Goal: Information Seeking & Learning: Learn about a topic

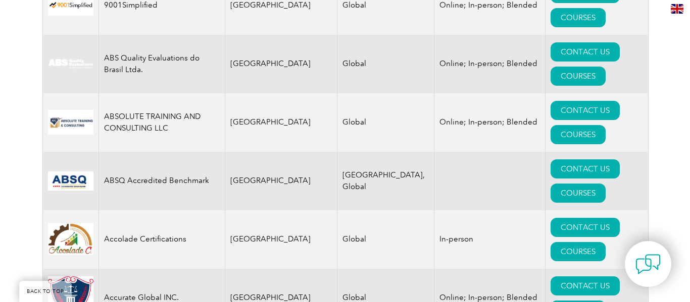
scroll to position [404, 0]
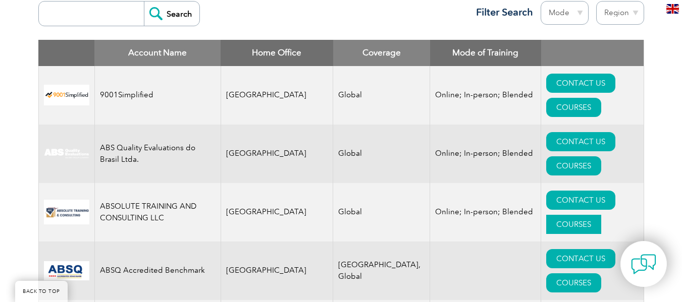
click at [601, 215] on link "COURSES" at bounding box center [573, 224] width 55 height 19
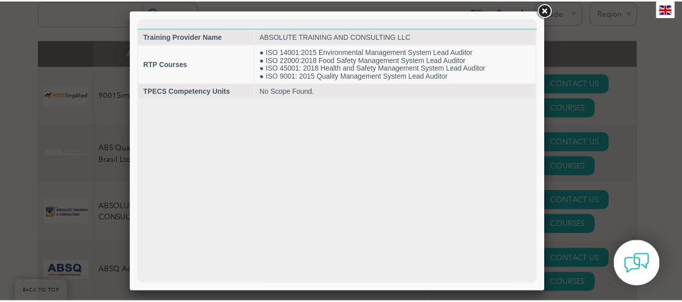
scroll to position [0, 0]
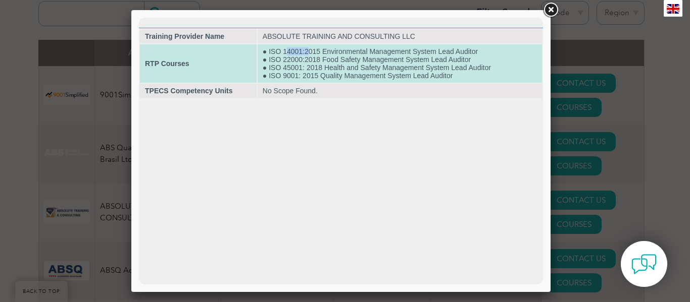
drag, startPoint x: 286, startPoint y: 50, endPoint x: 307, endPoint y: 50, distance: 20.7
click at [307, 50] on td "● ISO 14001:2015 Environmental Management System Lead Auditor ● ISO 22000:2018 …" at bounding box center [399, 63] width 284 height 38
drag, startPoint x: 284, startPoint y: 56, endPoint x: 294, endPoint y: 56, distance: 10.1
click at [294, 56] on td "● ISO 14001:2015 Environmental Management System Lead Auditor ● ISO 22000:2018 …" at bounding box center [399, 63] width 284 height 38
click at [288, 64] on td "● ISO 14001:2015 Environmental Management System Lead Auditor ● ISO 22000:2018 …" at bounding box center [399, 63] width 284 height 38
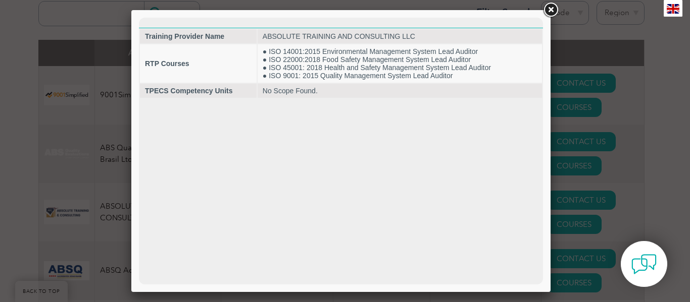
click at [553, 5] on link at bounding box center [550, 10] width 18 height 18
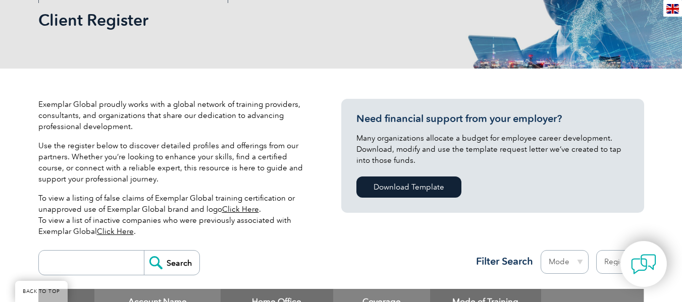
scroll to position [252, 0]
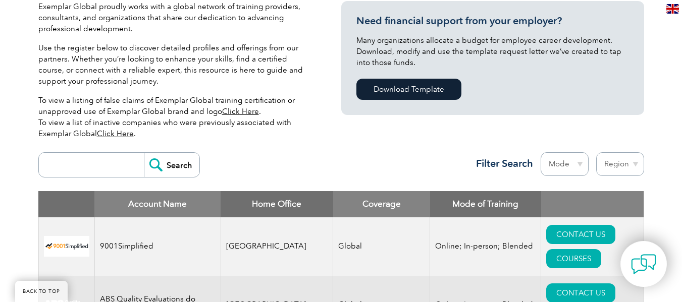
click at [566, 161] on select "Mode Online In-person Blended" at bounding box center [565, 164] width 48 height 24
select select "Online"
click at [541, 152] on select "Mode Online In-person Blended" at bounding box center [565, 164] width 48 height 24
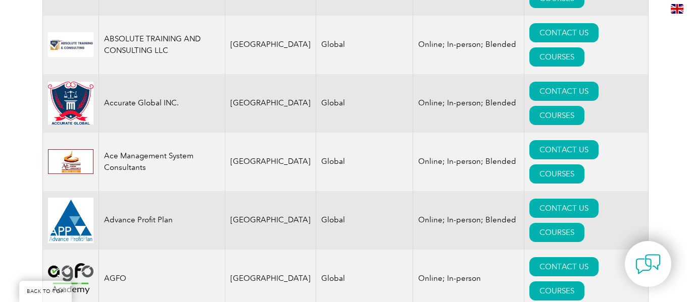
scroll to position [589, 0]
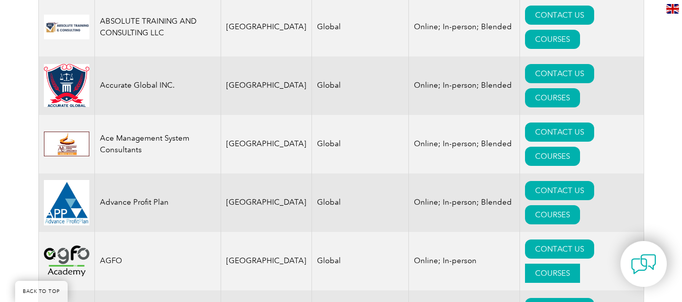
click at [580, 264] on link "COURSES" at bounding box center [552, 273] width 55 height 19
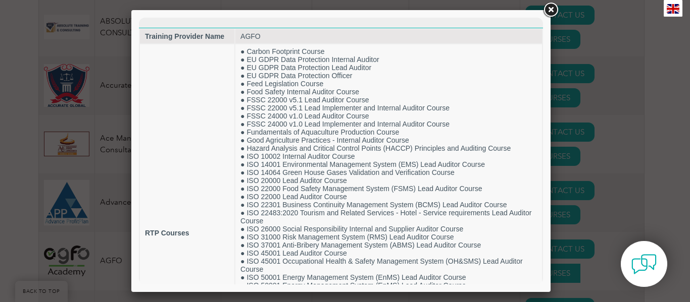
scroll to position [0, 0]
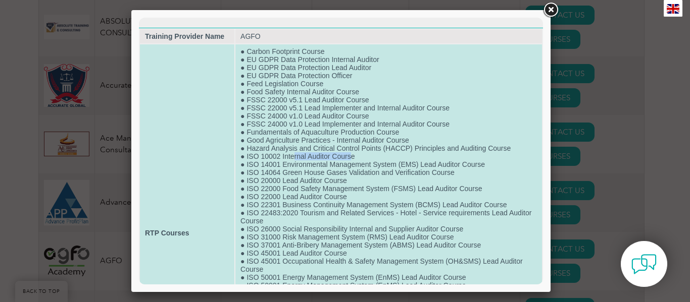
drag, startPoint x: 292, startPoint y: 156, endPoint x: 351, endPoint y: 153, distance: 59.6
click at [351, 153] on td "● Carbon Footprint Course ● EU GDPR Data Protection Internal Auditor ● EU GDPR …" at bounding box center [388, 233] width 306 height 378
drag, startPoint x: 291, startPoint y: 166, endPoint x: 393, endPoint y: 163, distance: 101.5
click at [393, 163] on td "● Carbon Footprint Course ● EU GDPR Data Protection Internal Auditor ● EU GDPR …" at bounding box center [388, 233] width 306 height 378
click at [315, 163] on td "● Carbon Footprint Course ● EU GDPR Data Protection Internal Auditor ● EU GDPR …" at bounding box center [388, 233] width 306 height 378
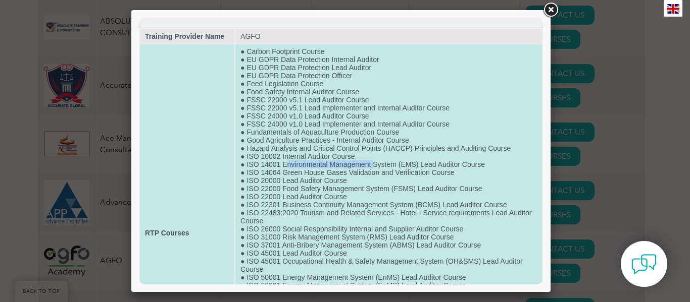
drag, startPoint x: 284, startPoint y: 163, endPoint x: 372, endPoint y: 165, distance: 88.4
click at [372, 165] on td "● Carbon Footprint Course ● EU GDPR Data Protection Internal Auditor ● EU GDPR …" at bounding box center [388, 233] width 306 height 378
drag, startPoint x: 284, startPoint y: 175, endPoint x: 475, endPoint y: 174, distance: 190.9
click at [475, 174] on td "● Carbon Footprint Course ● EU GDPR Data Protection Internal Auditor ● EU GDPR …" at bounding box center [388, 233] width 306 height 378
click at [409, 189] on td "● Carbon Footprint Course ● EU GDPR Data Protection Internal Auditor ● EU GDPR …" at bounding box center [388, 233] width 306 height 378
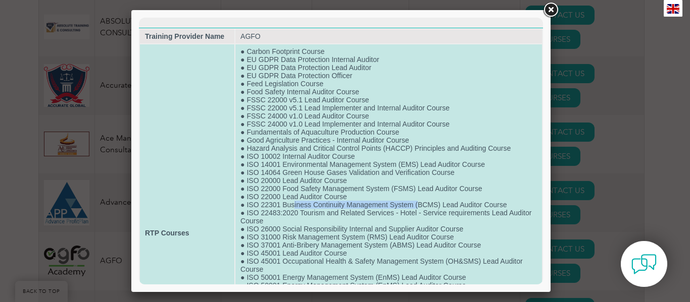
drag, startPoint x: 292, startPoint y: 203, endPoint x: 416, endPoint y: 207, distance: 123.2
click at [416, 207] on td "● Carbon Footprint Course ● EU GDPR Data Protection Internal Auditor ● EU GDPR …" at bounding box center [388, 233] width 306 height 378
drag, startPoint x: 504, startPoint y: 206, endPoint x: 442, endPoint y: 204, distance: 62.1
click at [442, 204] on td "● Carbon Footprint Course ● EU GDPR Data Protection Internal Auditor ● EU GDPR …" at bounding box center [388, 233] width 306 height 378
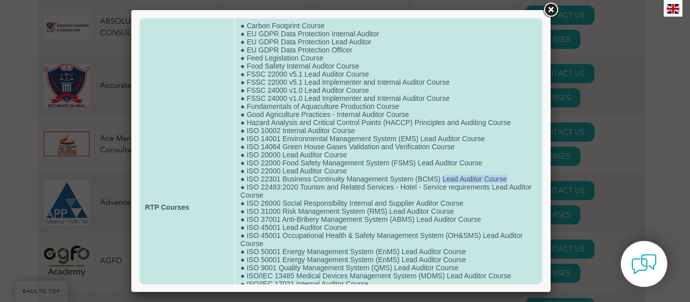
scroll to position [50, 0]
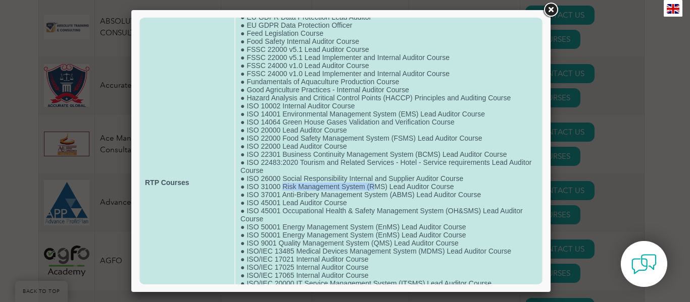
drag, startPoint x: 283, startPoint y: 186, endPoint x: 373, endPoint y: 185, distance: 89.9
click at [373, 185] on td "● Carbon Footprint Course ● EU GDPR Data Protection Internal Auditor ● EU GDPR …" at bounding box center [388, 183] width 306 height 378
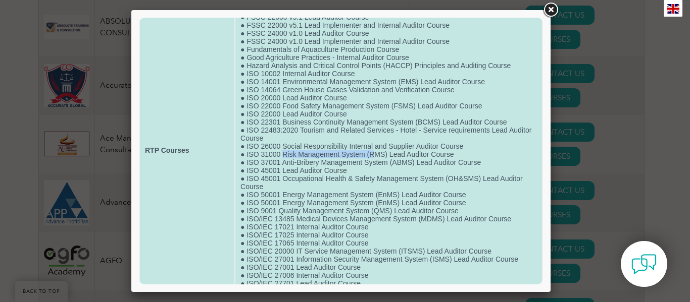
scroll to position [101, 0]
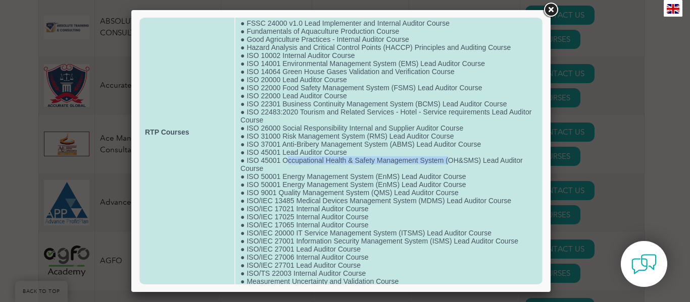
drag, startPoint x: 285, startPoint y: 160, endPoint x: 446, endPoint y: 160, distance: 161.1
click at [446, 160] on td "● Carbon Footprint Course ● EU GDPR Data Protection Internal Auditor ● EU GDPR …" at bounding box center [388, 132] width 306 height 378
click at [345, 159] on td "● Carbon Footprint Course ● EU GDPR Data Protection Internal Auditor ● EU GDPR …" at bounding box center [388, 132] width 306 height 378
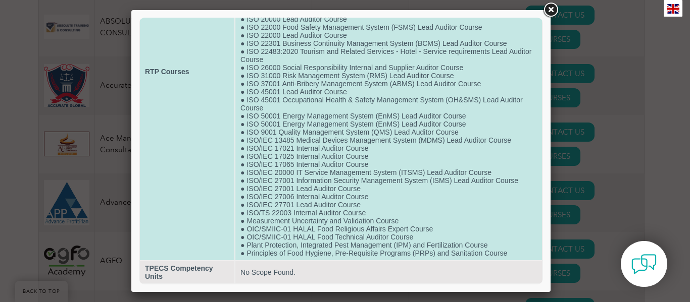
scroll to position [0, 0]
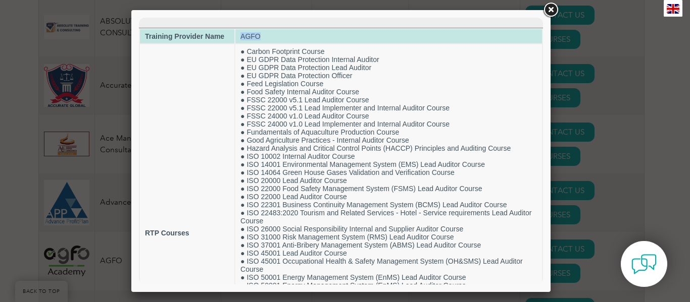
drag, startPoint x: 241, startPoint y: 35, endPoint x: 263, endPoint y: 41, distance: 22.4
click at [263, 41] on td "AGFO" at bounding box center [388, 36] width 306 height 14
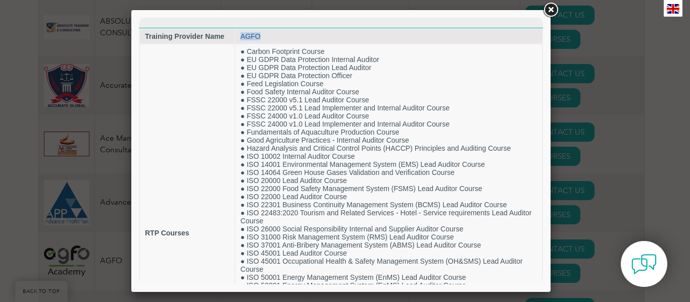
copy td "AGFO"
click at [546, 9] on link at bounding box center [550, 10] width 18 height 18
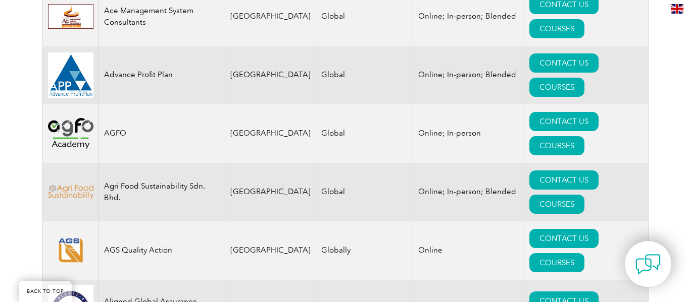
scroll to position [741, 0]
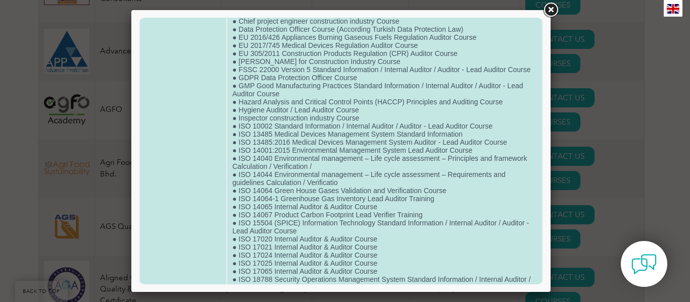
scroll to position [202, 0]
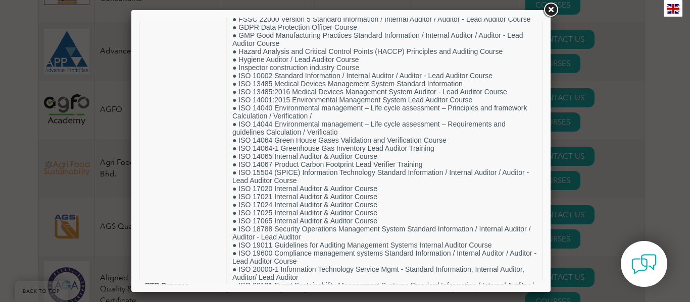
click at [550, 9] on link at bounding box center [550, 10] width 18 height 18
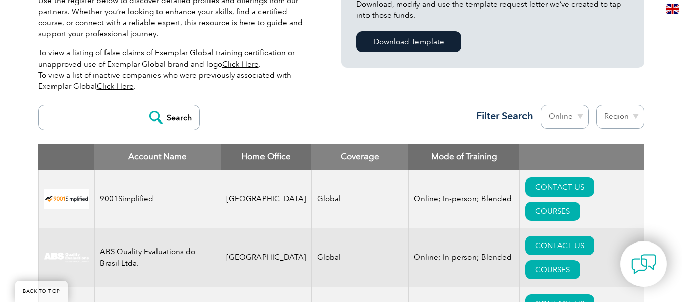
scroll to position [318, 0]
